Goal: Task Accomplishment & Management: Understand process/instructions

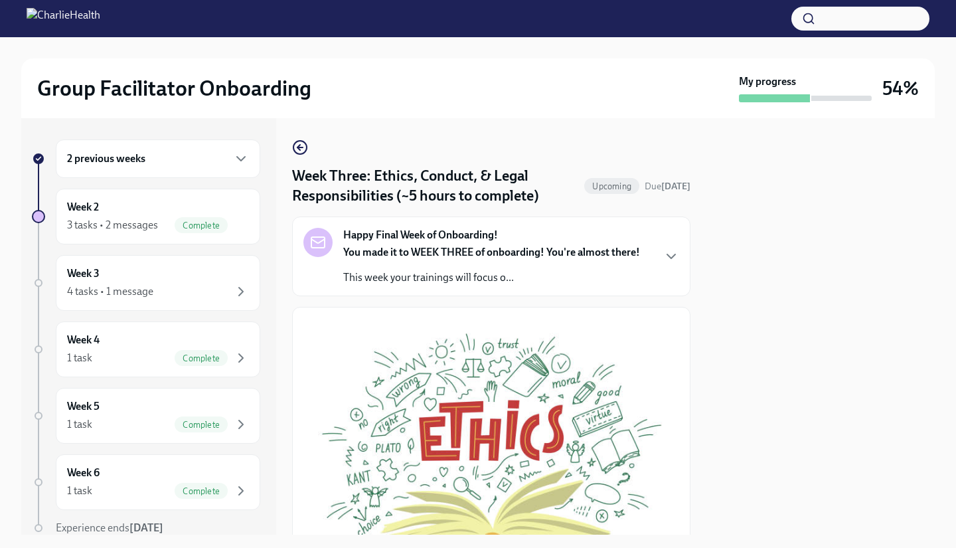
scroll to position [418, 0]
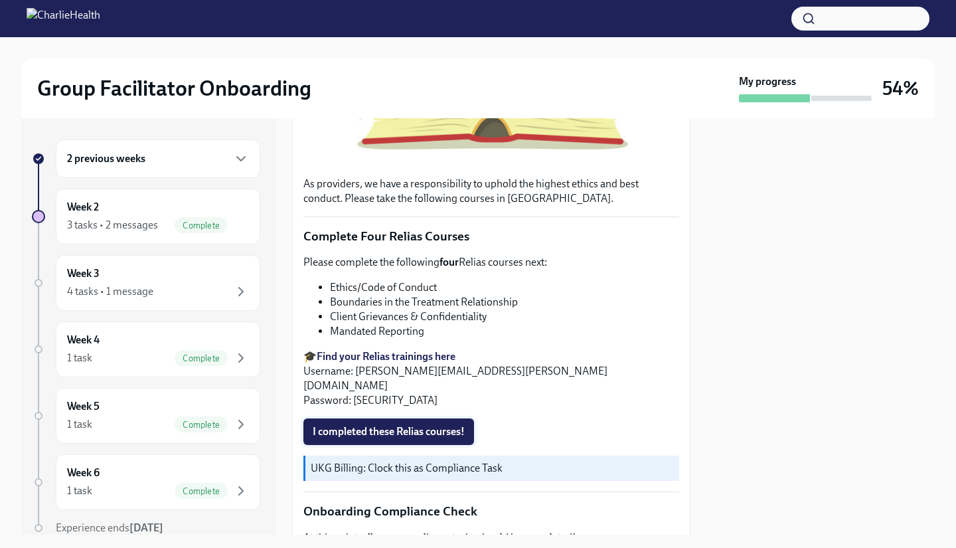
click at [402, 425] on span "I completed these Relias courses!" at bounding box center [389, 431] width 152 height 13
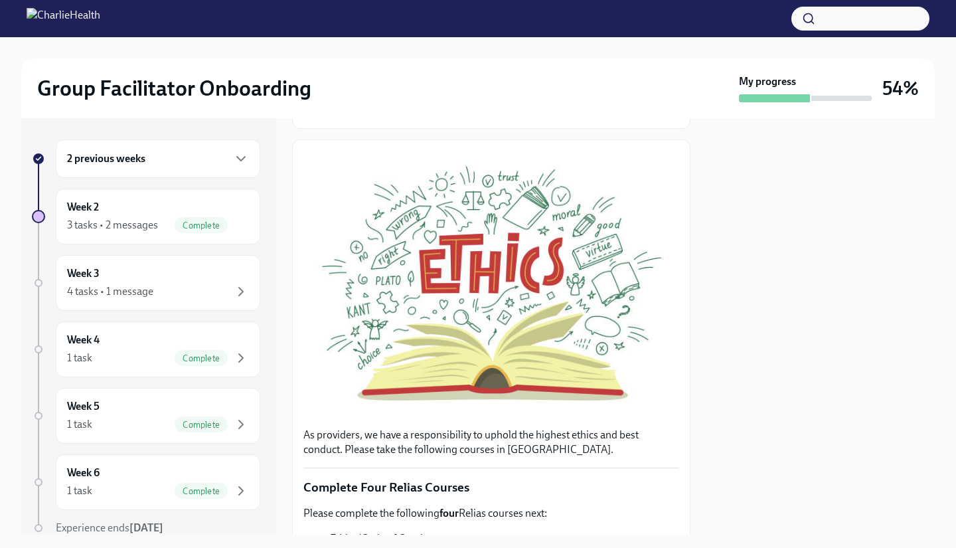
scroll to position [0, 0]
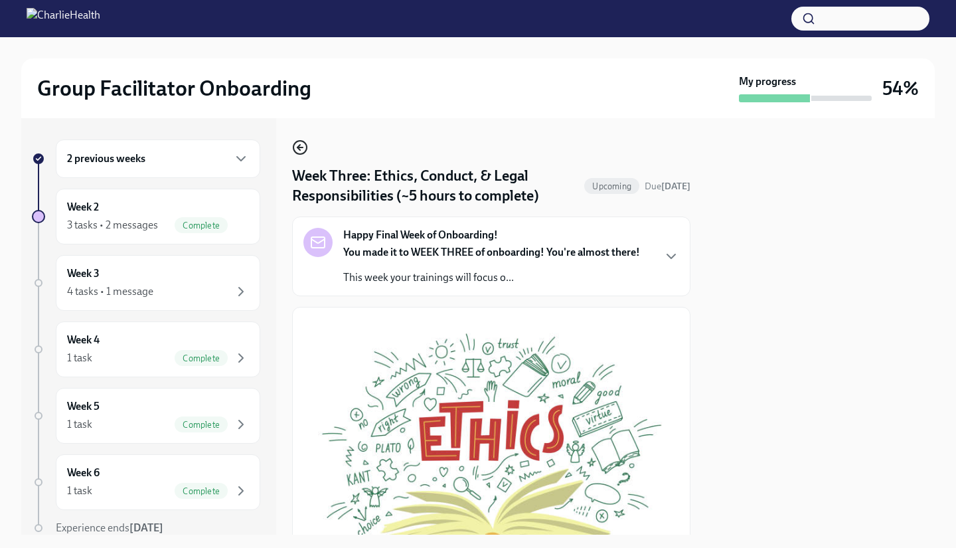
click at [307, 147] on circle "button" at bounding box center [299, 147] width 13 height 13
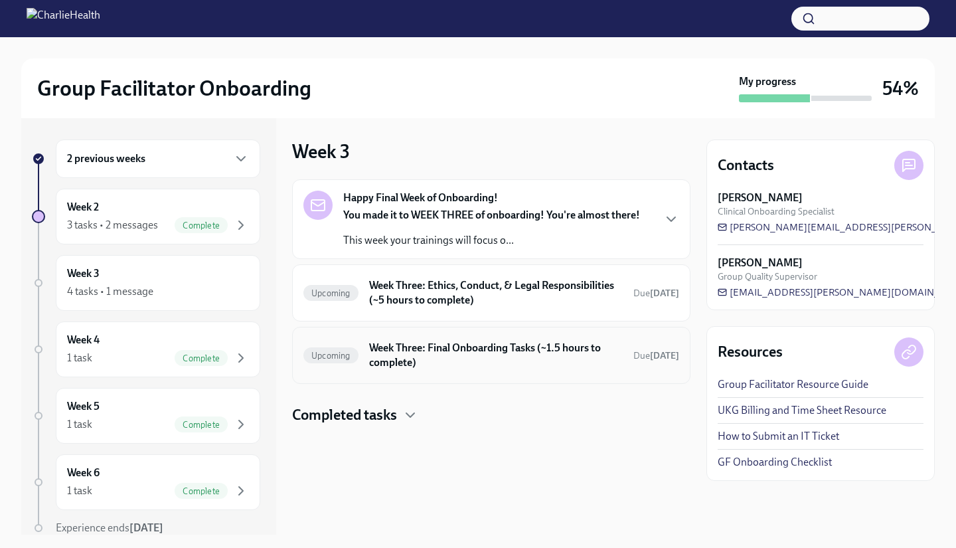
click at [522, 362] on h6 "Week Three: Final Onboarding Tasks (~1.5 hours to complete)" at bounding box center [496, 355] width 254 height 29
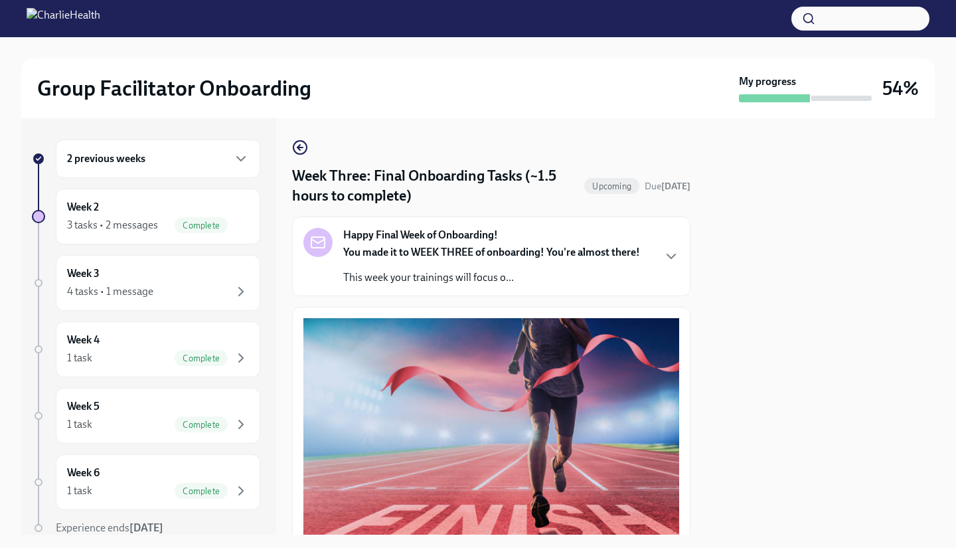
click at [296, 139] on div "Week Three: Final Onboarding Tasks (~1.5 hours to complete) Upcoming Due [DATE]…" at bounding box center [491, 326] width 398 height 416
click at [301, 147] on icon "button" at bounding box center [299, 147] width 5 height 0
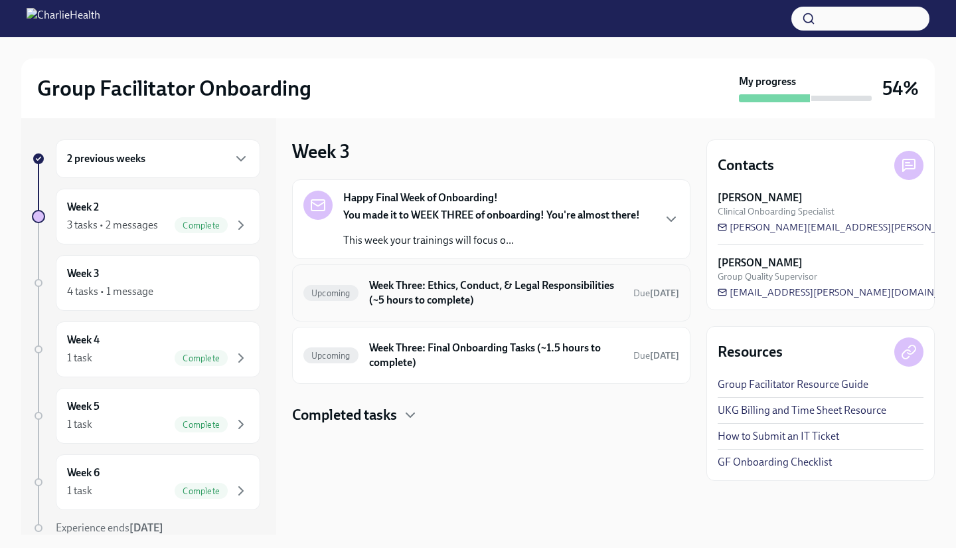
click at [410, 293] on h6 "Week Three: Ethics, Conduct, & Legal Responsibilities (~5 hours to complete)" at bounding box center [496, 292] width 254 height 29
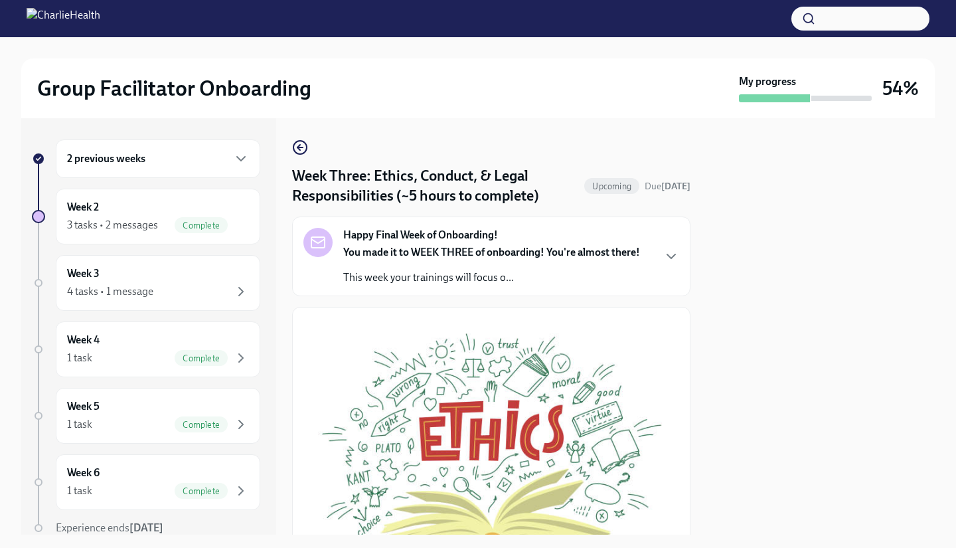
click at [301, 147] on icon "button" at bounding box center [299, 147] width 5 height 0
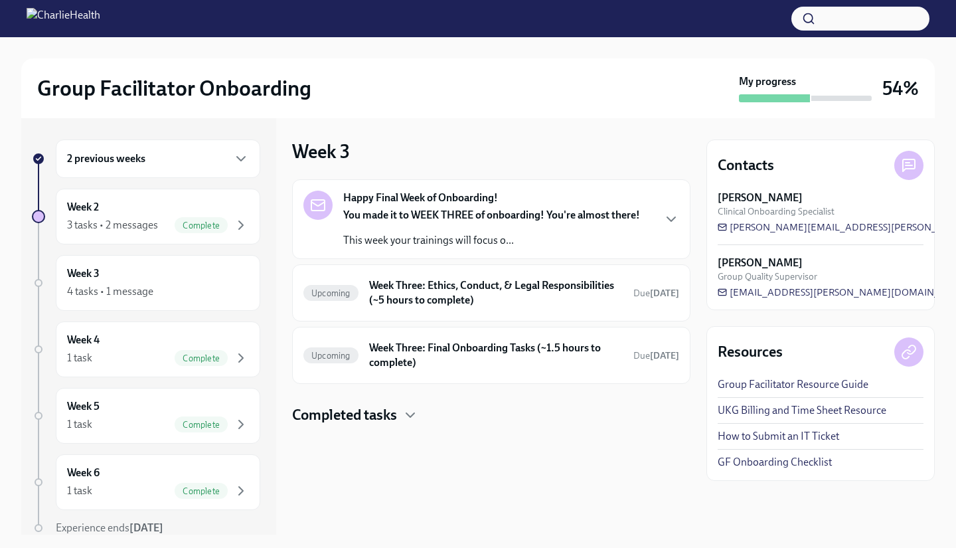
click at [397, 420] on h4 "Completed tasks" at bounding box center [344, 415] width 105 height 20
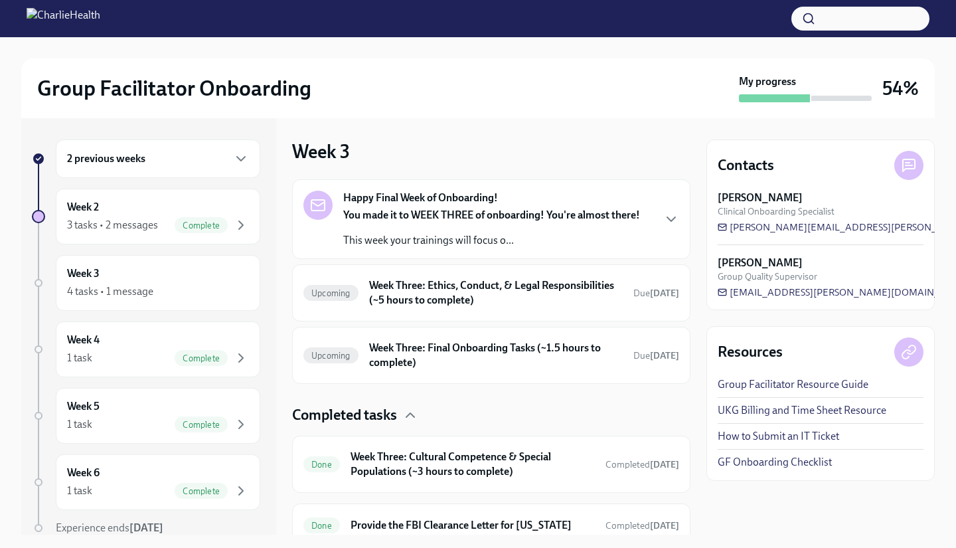
scroll to position [55, 0]
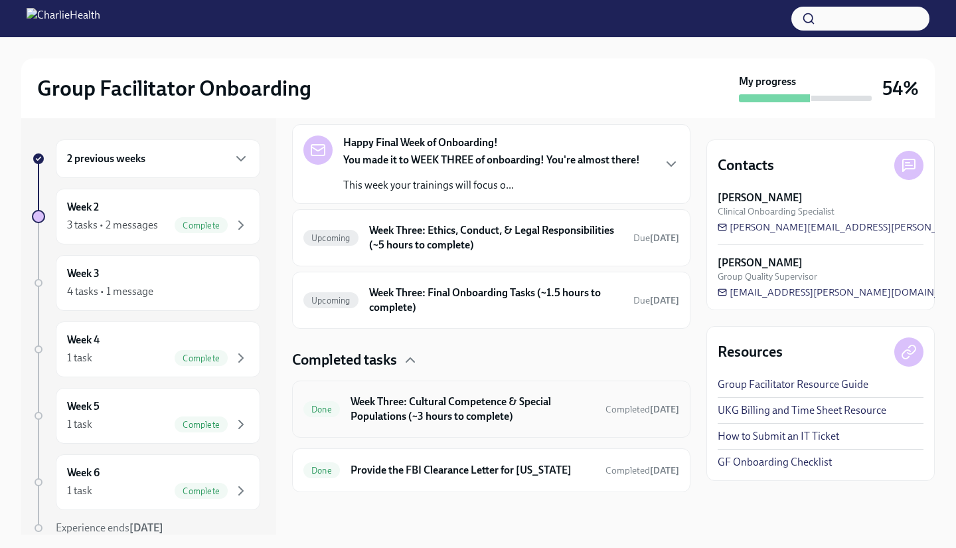
click at [479, 408] on h6 "Week Three: Cultural Competence & Special Populations (~3 hours to complete)" at bounding box center [473, 408] width 244 height 29
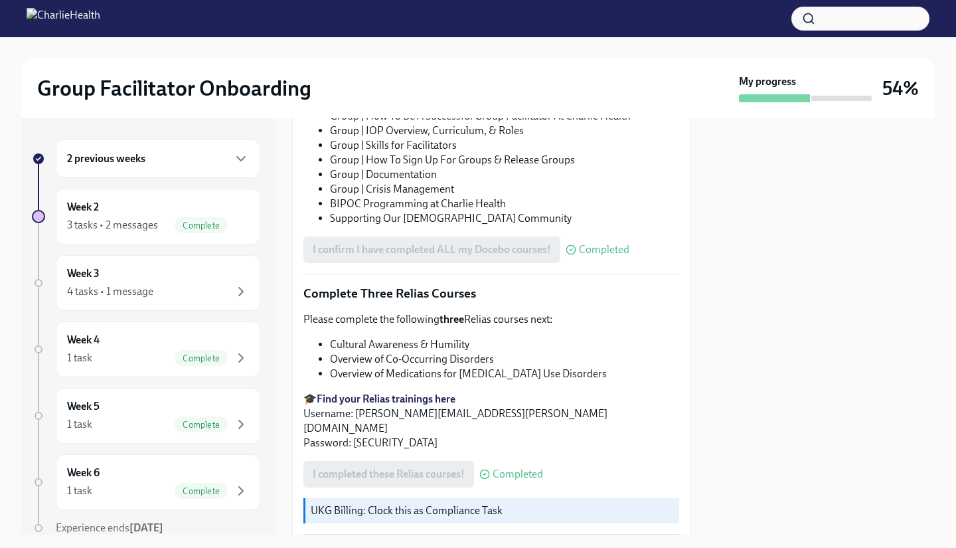
scroll to position [898, 0]
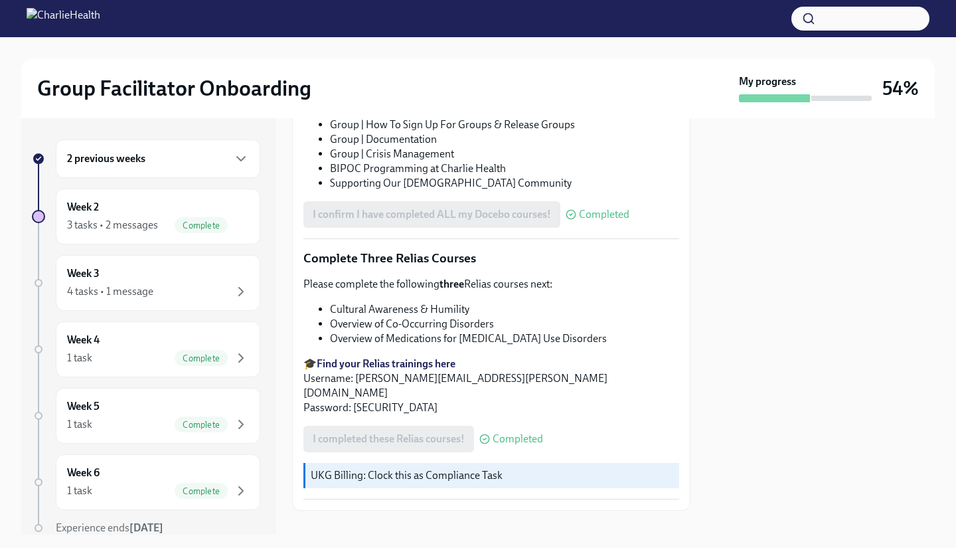
click at [199, 164] on div "2 previous weeks" at bounding box center [158, 159] width 182 height 16
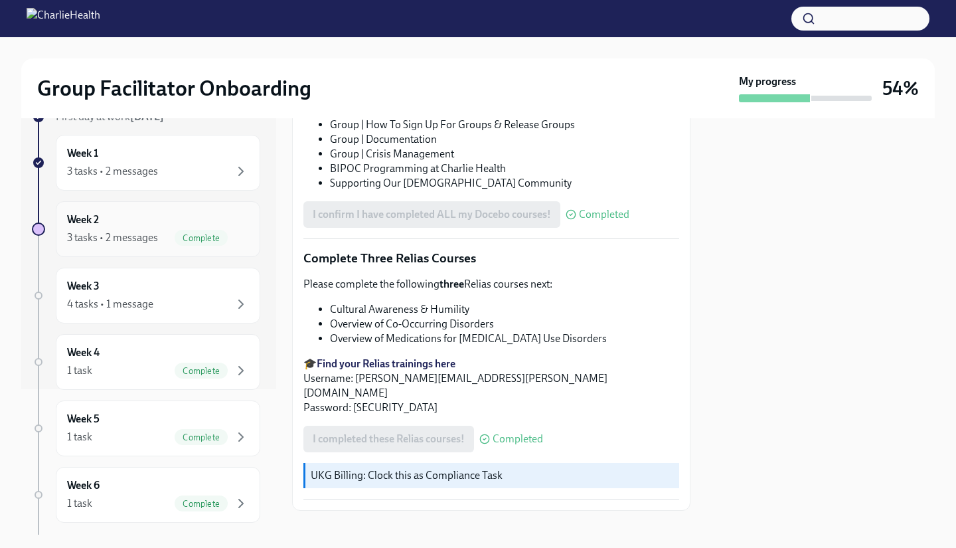
scroll to position [212, 0]
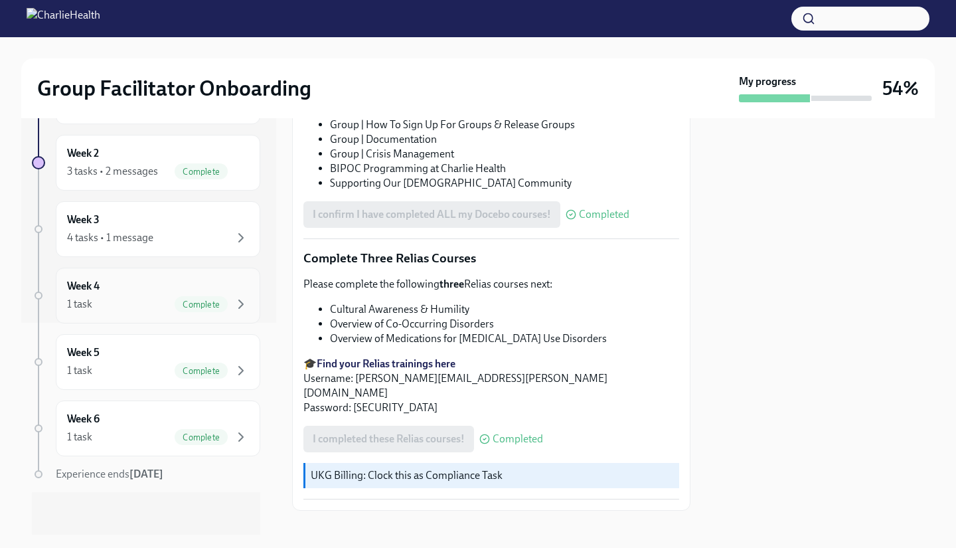
click at [189, 317] on div "Week 4 1 task Complete" at bounding box center [158, 296] width 204 height 56
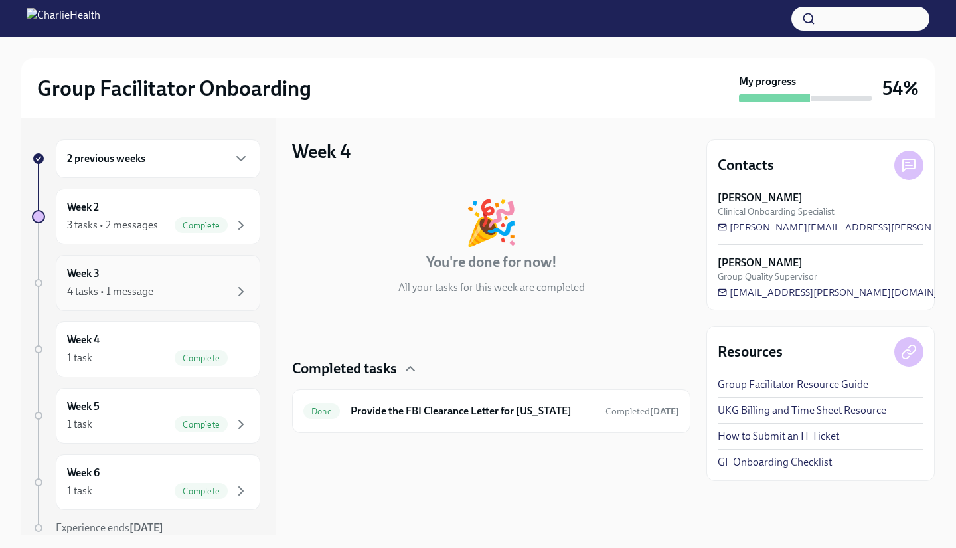
click at [197, 283] on div "Week 3 4 tasks • 1 message" at bounding box center [158, 282] width 182 height 33
